Goal: Communication & Community: Answer question/provide support

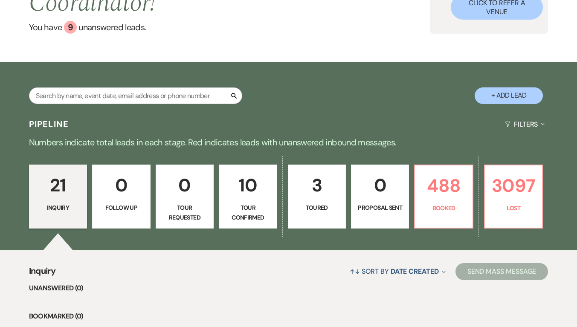
scroll to position [104, 0]
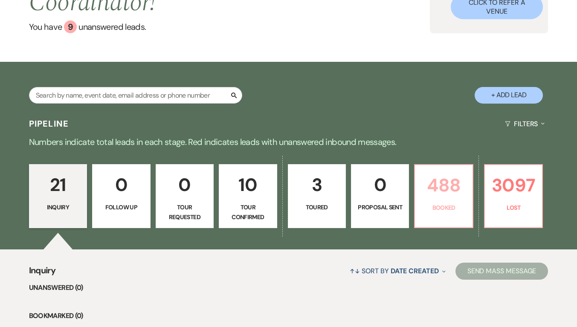
click at [449, 175] on p "488" at bounding box center [443, 185] width 47 height 29
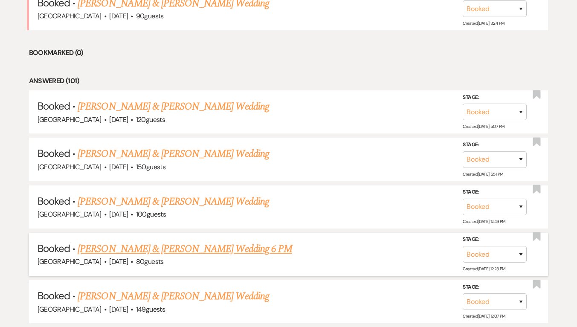
scroll to position [744, 0]
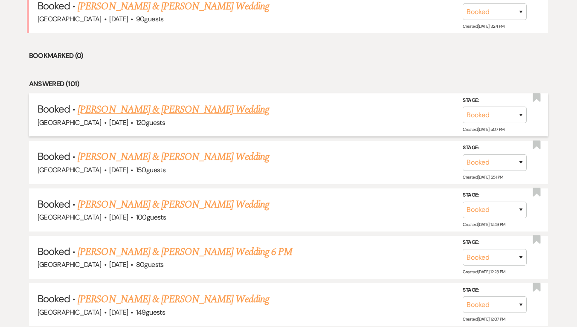
click at [187, 106] on link "[PERSON_NAME] & [PERSON_NAME] Wedding" at bounding box center [173, 109] width 191 height 15
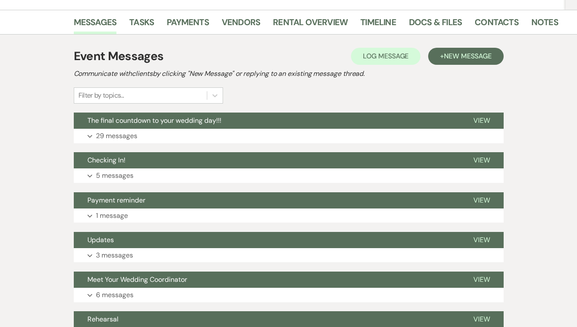
scroll to position [169, 0]
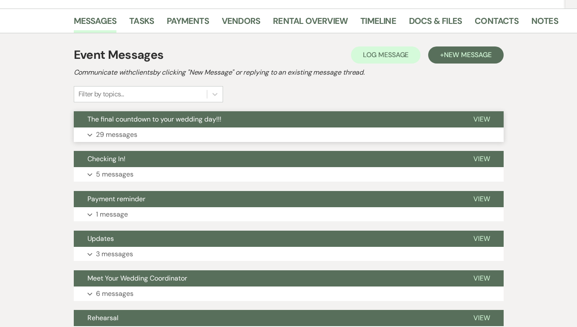
click at [286, 133] on button "Expand 29 messages" at bounding box center [289, 135] width 430 height 15
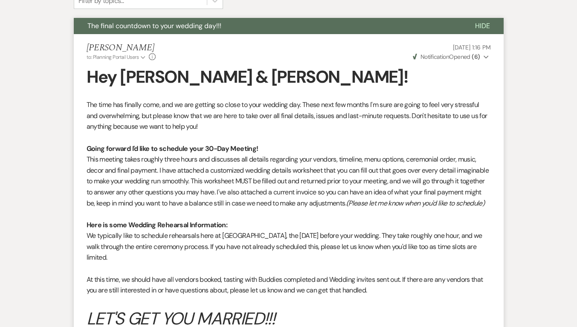
scroll to position [0, 0]
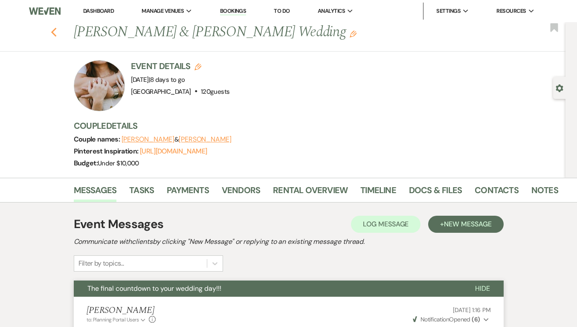
click at [57, 32] on icon "Previous" at bounding box center [54, 32] width 6 height 10
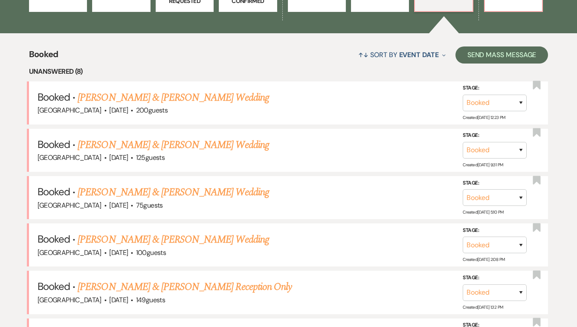
scroll to position [360, 0]
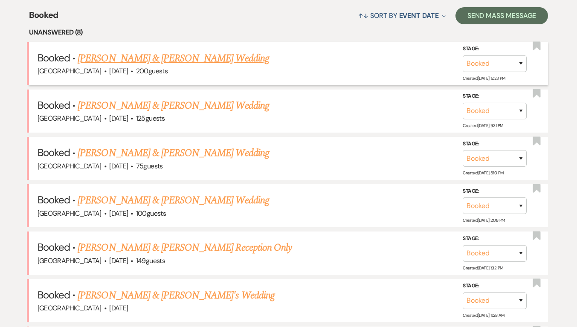
click at [163, 58] on link "[PERSON_NAME] & [PERSON_NAME] Wedding" at bounding box center [173, 58] width 191 height 15
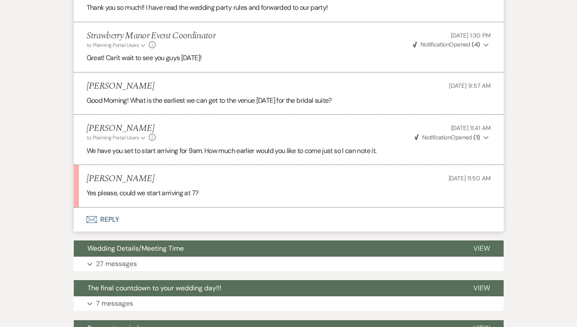
scroll to position [912, 0]
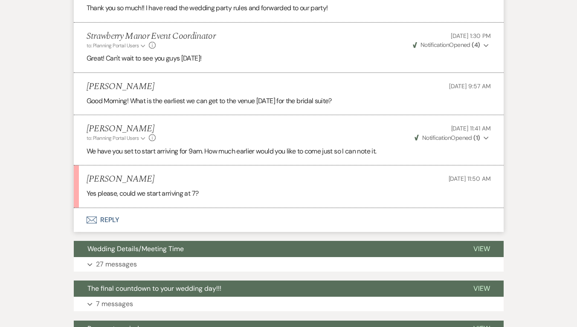
click at [104, 220] on button "Envelope Reply" at bounding box center [289, 220] width 430 height 24
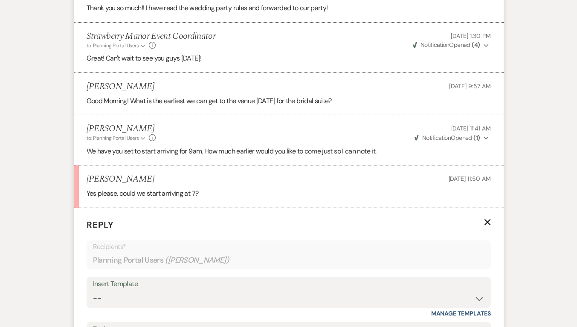
scroll to position [1045, 0]
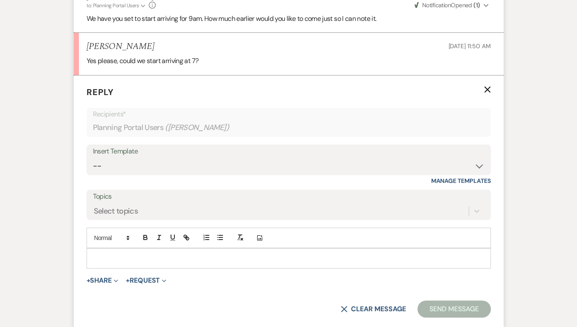
click at [491, 91] on icon "X" at bounding box center [487, 89] width 7 height 7
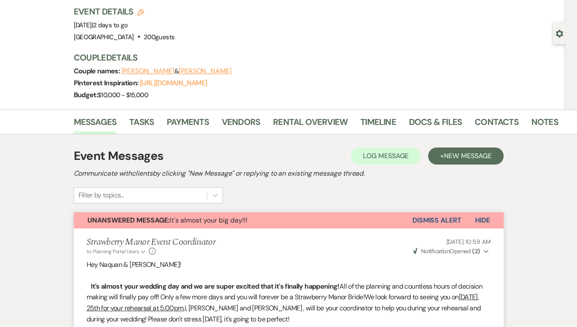
scroll to position [0, 0]
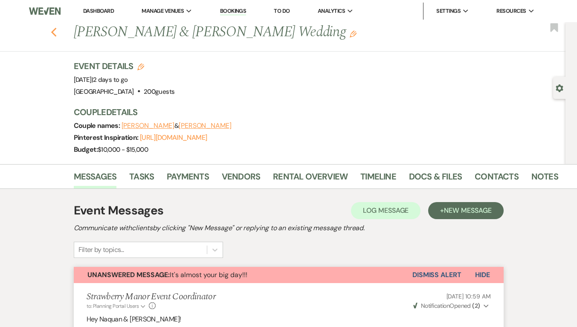
click at [56, 34] on use "button" at bounding box center [54, 32] width 6 height 9
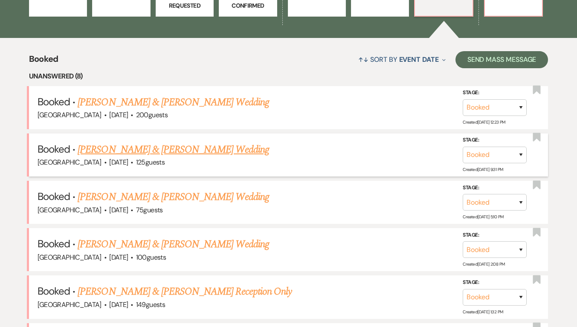
scroll to position [380, 0]
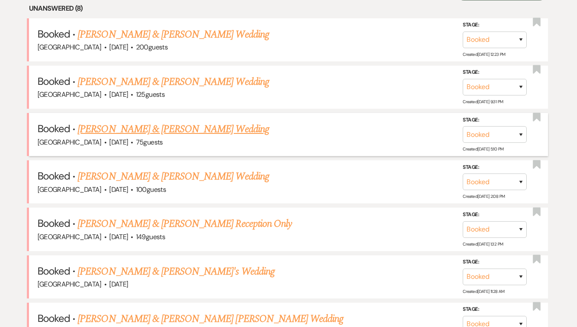
click at [177, 125] on link "[PERSON_NAME] & [PERSON_NAME] Wedding" at bounding box center [173, 129] width 191 height 15
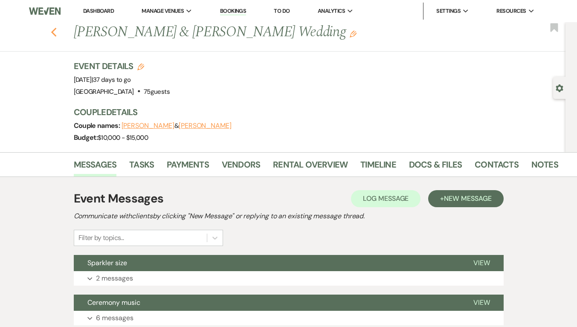
click at [57, 33] on icon "Previous" at bounding box center [54, 32] width 6 height 10
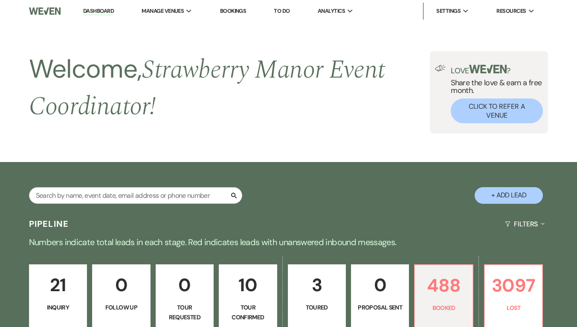
scroll to position [380, 0]
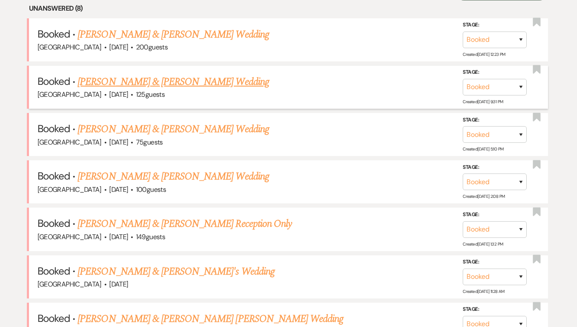
click at [130, 81] on link "[PERSON_NAME] & [PERSON_NAME] Wedding" at bounding box center [173, 81] width 191 height 15
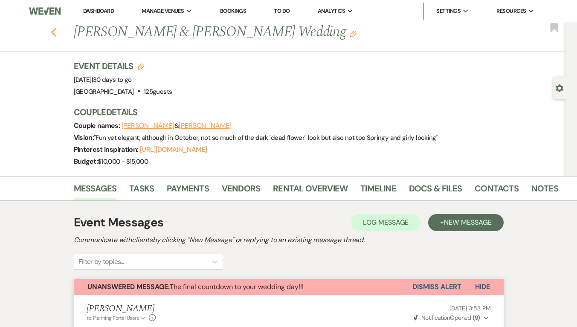
click at [57, 34] on icon "Previous" at bounding box center [54, 32] width 6 height 10
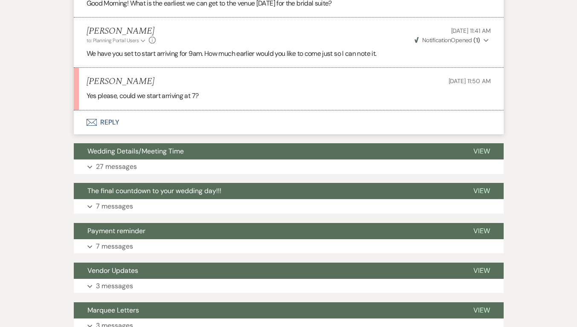
scroll to position [1009, 0]
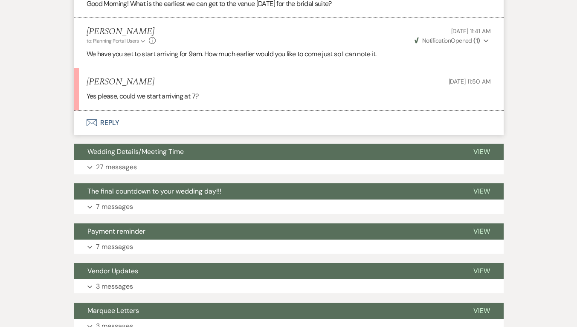
click at [102, 122] on button "Envelope Reply" at bounding box center [289, 123] width 430 height 24
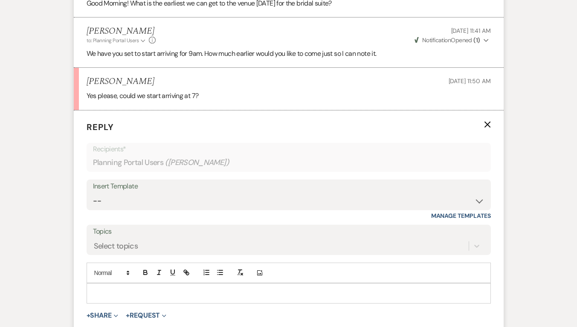
scroll to position [1083, 0]
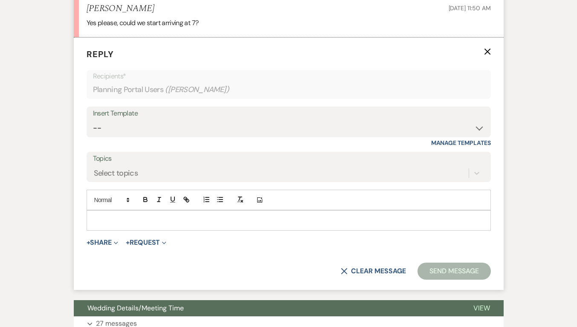
click at [124, 216] on p at bounding box center [288, 220] width 391 height 9
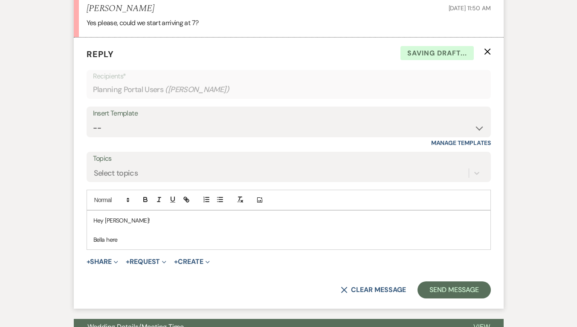
click at [125, 218] on p "Hey [PERSON_NAME]!" at bounding box center [288, 220] width 391 height 9
click at [125, 240] on p "Bella here" at bounding box center [288, 239] width 391 height 9
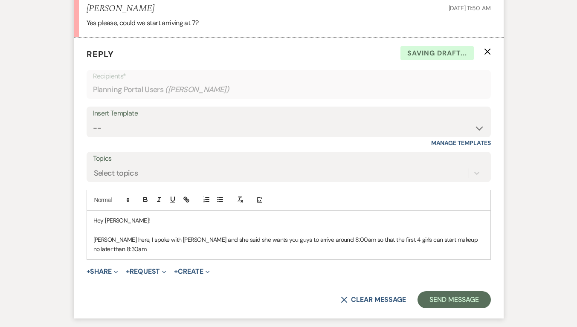
click at [211, 238] on p "[PERSON_NAME] here, I spoke with [PERSON_NAME] and she said she wants you guys …" at bounding box center [288, 244] width 391 height 19
click at [481, 240] on p "[PERSON_NAME] here, I spoke with [PERSON_NAME] and she said she wants you guys …" at bounding box center [288, 244] width 391 height 19
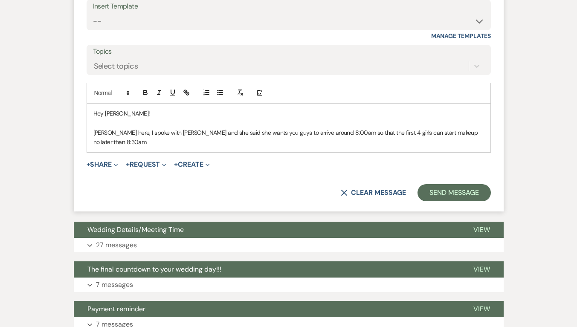
scroll to position [1190, 0]
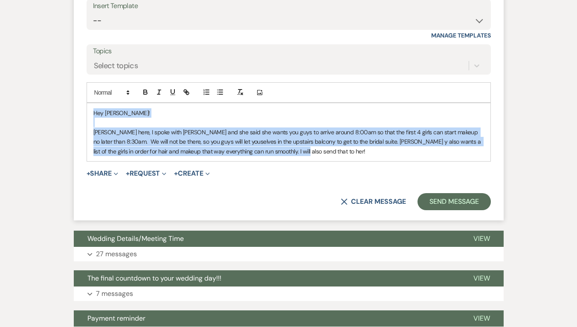
drag, startPoint x: 325, startPoint y: 155, endPoint x: 79, endPoint y: 111, distance: 250.1
click at [79, 111] on form "Reply X Saving draft... Recipients* Planning Portal Users ( [PERSON_NAME] ) Ins…" at bounding box center [289, 75] width 430 height 291
copy div "Hey [PERSON_NAME]! [PERSON_NAME] here, I spoke with [PERSON_NAME] and she said …"
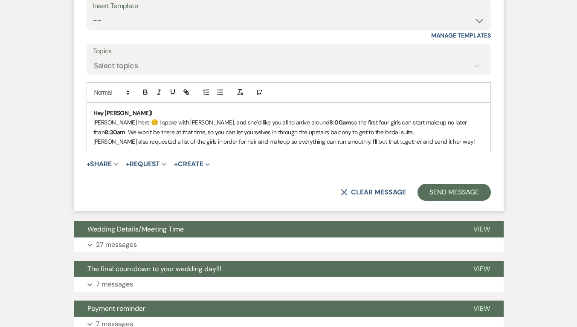
click at [124, 123] on p "[PERSON_NAME] here 😊 I spoke with [PERSON_NAME], and she’d like you all to arri…" at bounding box center [288, 127] width 391 height 19
click at [417, 128] on p "Bella here :) I spoke with [PERSON_NAME], and she’d like you all to arrive arou…" at bounding box center [288, 127] width 391 height 19
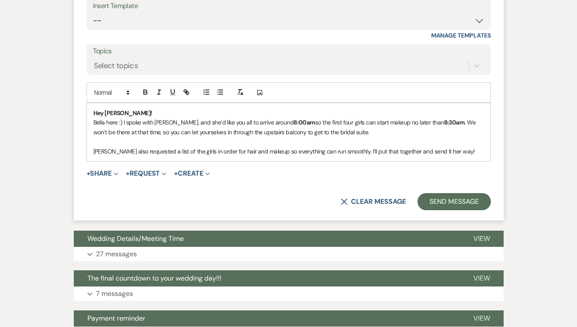
click at [347, 152] on p "[PERSON_NAME] also requested a list of the girls in order for hair and makeup s…" at bounding box center [288, 151] width 391 height 9
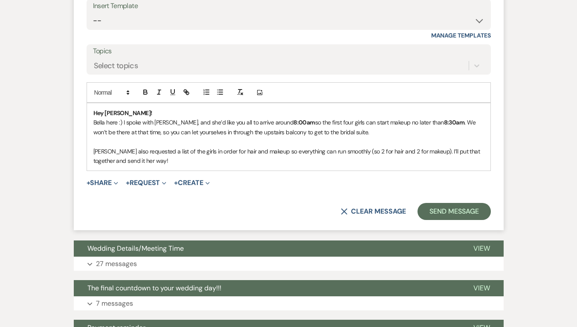
click at [353, 152] on p "[PERSON_NAME] also requested a list of the girls in order for hair and makeup s…" at bounding box center [288, 156] width 391 height 19
drag, startPoint x: 424, startPoint y: 148, endPoint x: 346, endPoint y: 151, distance: 78.1
click at [346, 151] on p "[PERSON_NAME] also requested a list of the girls in order for hair and makeup s…" at bounding box center [288, 156] width 391 height 19
copy p "(so 2 for hair and 2 for makeup)"
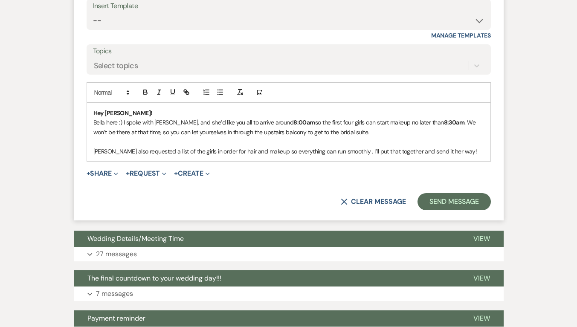
click at [341, 123] on p "Bella here :) I spoke with [PERSON_NAME], and she’d like you all to arrive arou…" at bounding box center [288, 127] width 391 height 19
click at [350, 123] on p "Bella here :) I spoke with [PERSON_NAME], and she’d like you all to arrive arou…" at bounding box center [288, 127] width 391 height 19
click at [340, 122] on p "Bella here :) I spoke with [PERSON_NAME], and she’d like you all to arrive arou…" at bounding box center [288, 127] width 391 height 19
click at [344, 148] on p "[PERSON_NAME] also requested a list of the girls in order for hair and makeup s…" at bounding box center [288, 151] width 391 height 9
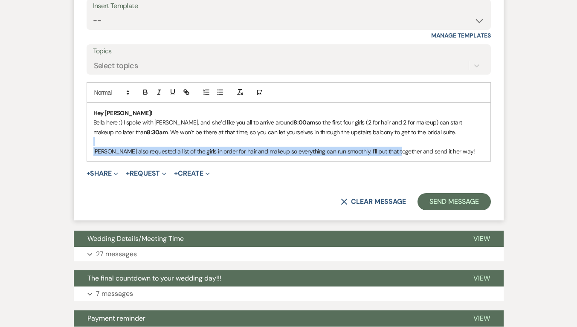
drag, startPoint x: 395, startPoint y: 150, endPoint x: 362, endPoint y: 141, distance: 33.8
click at [362, 141] on div "Hey [PERSON_NAME]! [PERSON_NAME] here :) I spoke with [PERSON_NAME], and she’d …" at bounding box center [289, 132] width 404 height 58
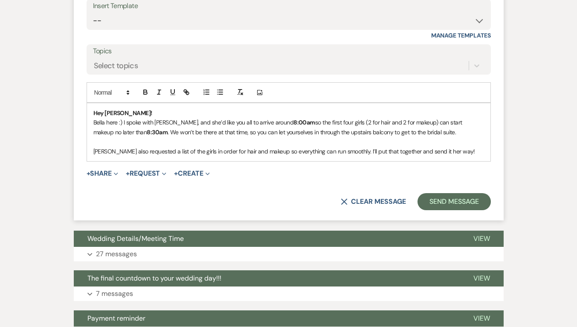
click at [450, 147] on p "[PERSON_NAME] also requested a list of the girls in order for hair and makeup s…" at bounding box center [288, 151] width 391 height 9
drag, startPoint x: 395, startPoint y: 153, endPoint x: 346, endPoint y: 152, distance: 49.1
click at [346, 152] on p "[PERSON_NAME] also requested a list of the girls in order for hair and makeup s…" at bounding box center [288, 151] width 391 height 9
drag, startPoint x: 454, startPoint y: 151, endPoint x: 345, endPoint y: 149, distance: 108.4
click at [345, 149] on p "[PERSON_NAME] also requested a list of the girls in order for hair and makeup s…" at bounding box center [288, 151] width 391 height 9
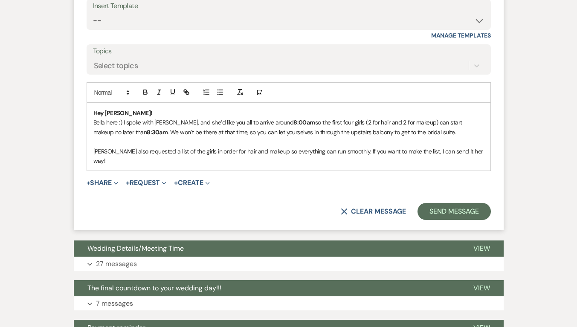
click at [131, 132] on p "Bella here :) I spoke with [PERSON_NAME], and she’d like you all to arrive arou…" at bounding box center [288, 127] width 391 height 19
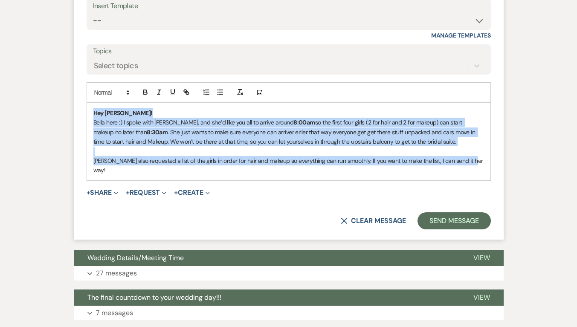
drag, startPoint x: 470, startPoint y: 157, endPoint x: 91, endPoint y: 115, distance: 381.4
click at [91, 115] on div "Hey [PERSON_NAME]! [PERSON_NAME] here :) I spoke with [PERSON_NAME], and she’d …" at bounding box center [289, 141] width 404 height 77
copy div "Hey [PERSON_NAME]! [PERSON_NAME] here :) I spoke with [PERSON_NAME], and she’d …"
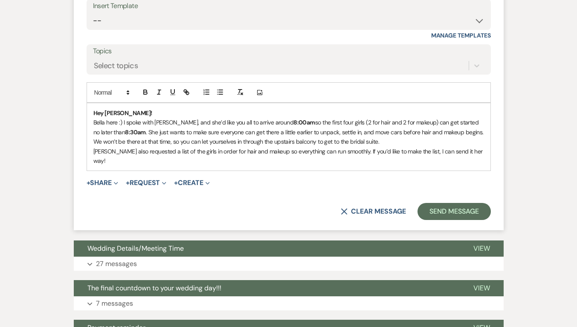
click at [96, 142] on p "We won’t be there at that time, so you can let yourselves in through the upstai…" at bounding box center [288, 141] width 391 height 9
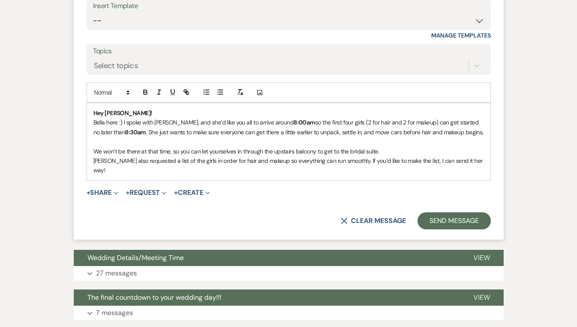
click at [91, 163] on div "Hey [PERSON_NAME]! [PERSON_NAME] here :) I spoke with [PERSON_NAME], and she’d …" at bounding box center [289, 141] width 404 height 77
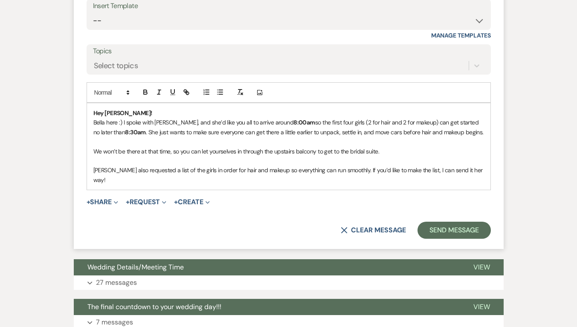
click at [374, 172] on p "[PERSON_NAME] also requested a list of the girls in order for hair and makeup s…" at bounding box center [288, 175] width 391 height 19
click at [129, 109] on p "Hey [PERSON_NAME]!" at bounding box center [288, 112] width 391 height 9
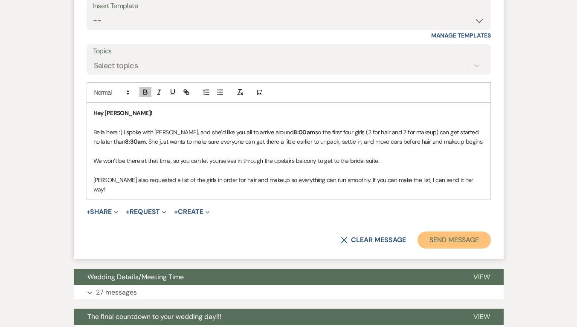
click at [454, 232] on button "Send Message" at bounding box center [454, 240] width 73 height 17
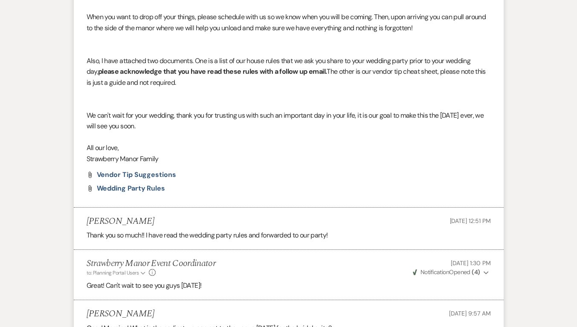
scroll to position [684, 0]
